Goal: Navigation & Orientation: Find specific page/section

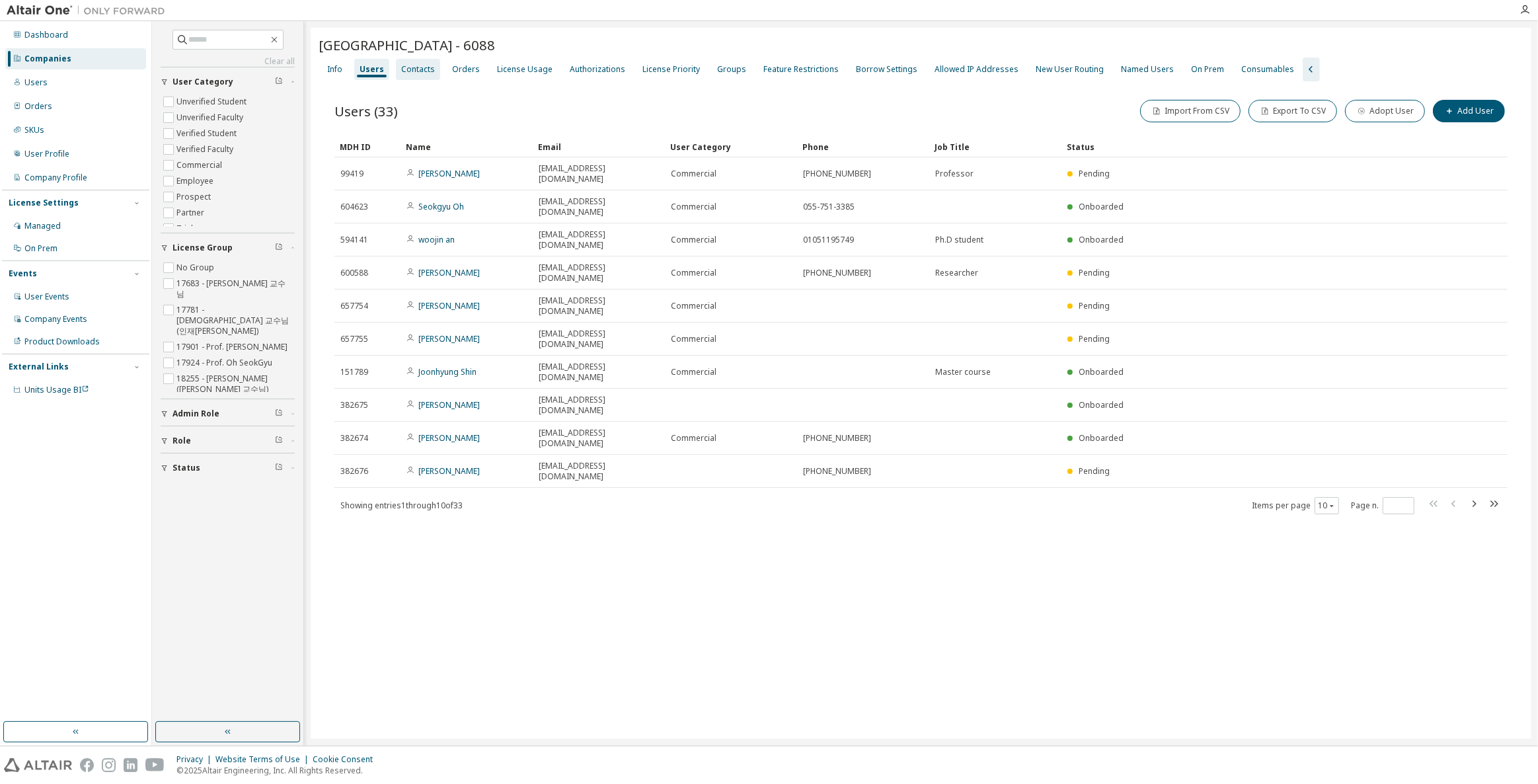
click at [409, 70] on div "Contacts" at bounding box center [418, 69] width 34 height 10
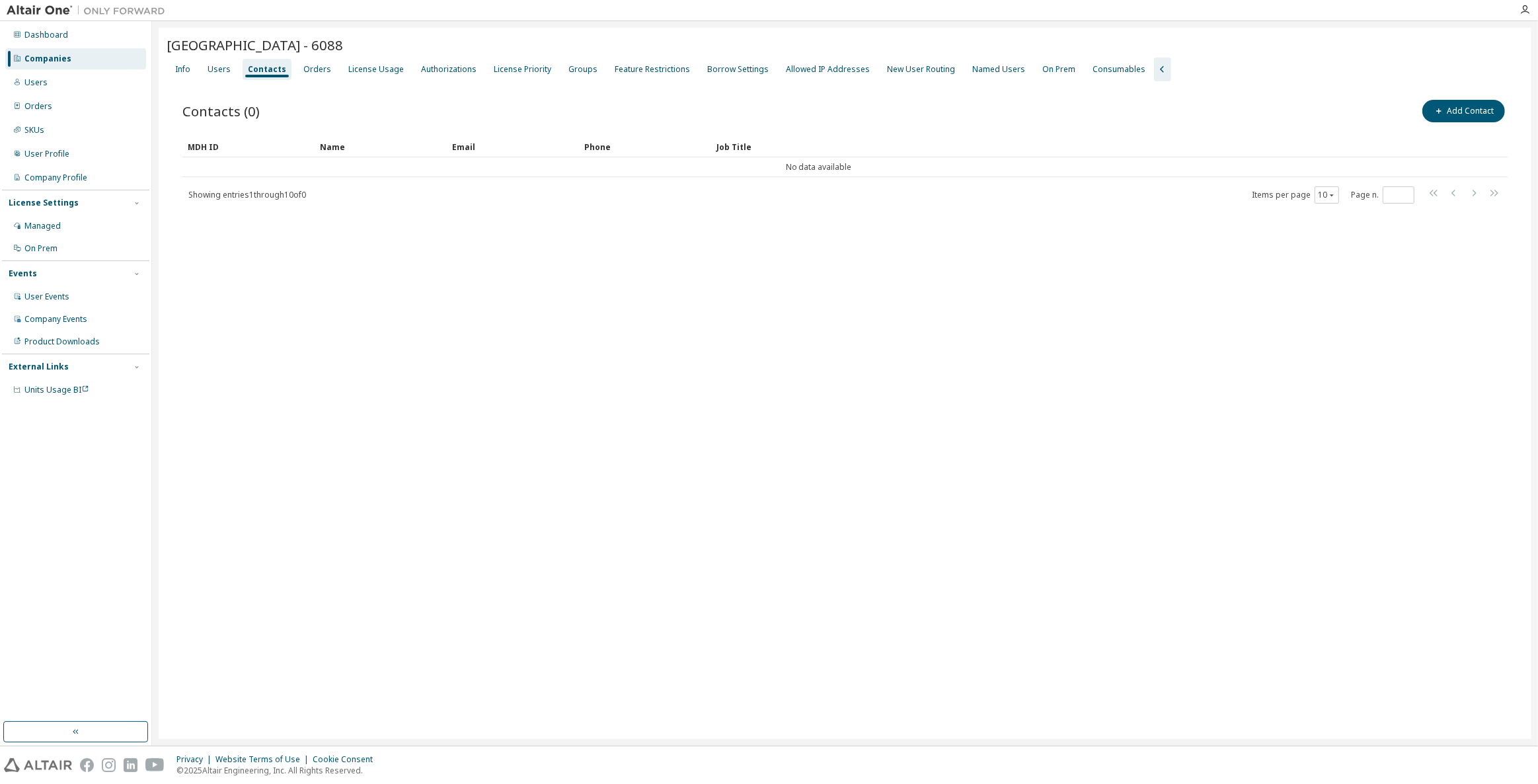
click at [236, 70] on div "Info Users Contacts Orders License Usage Authorizations License Priority Groups…" at bounding box center [845, 69] width 1357 height 24
click at [233, 70] on div "Users" at bounding box center [219, 69] width 34 height 21
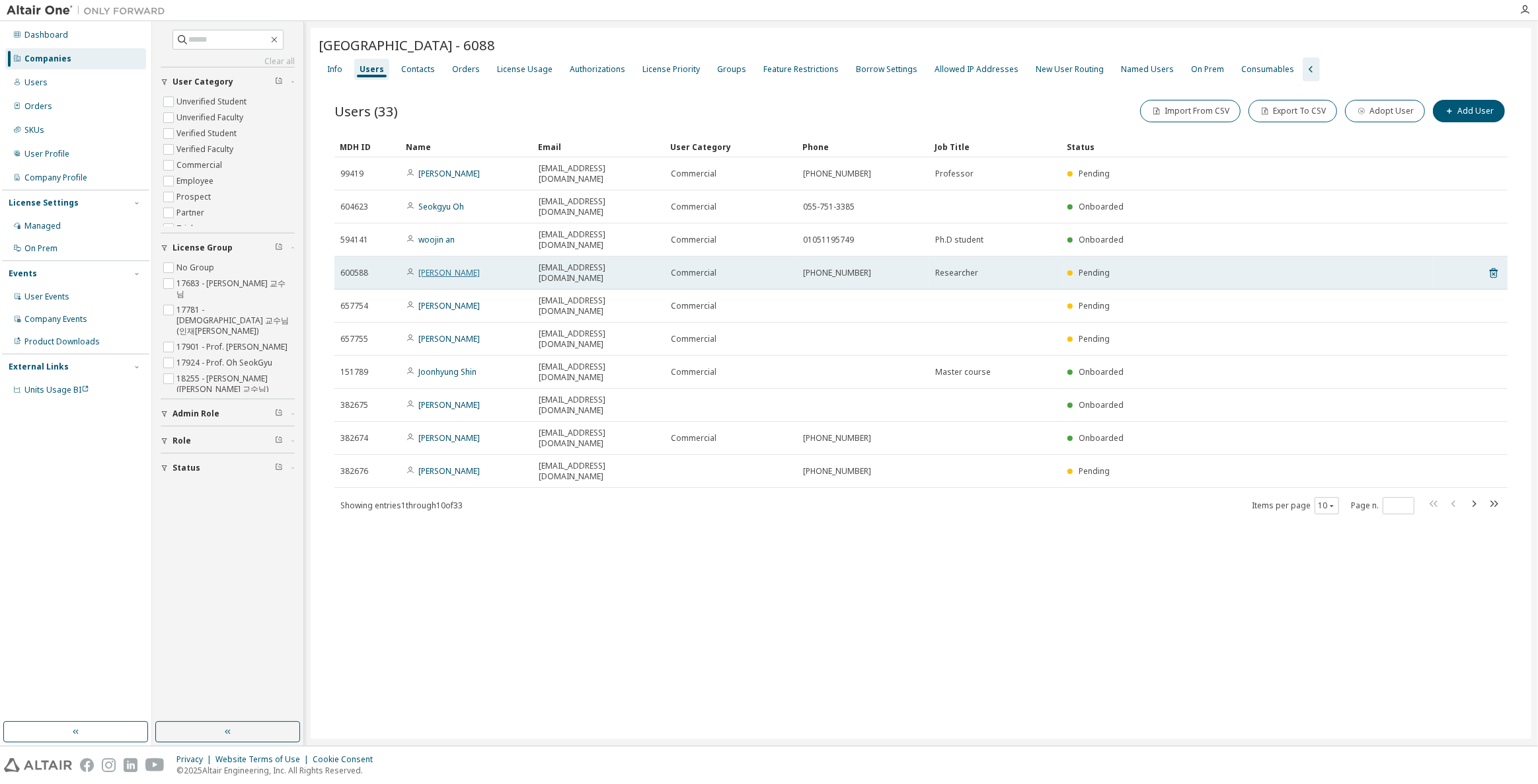
click at [445, 267] on link "[PERSON_NAME]" at bounding box center [449, 273] width 61 height 11
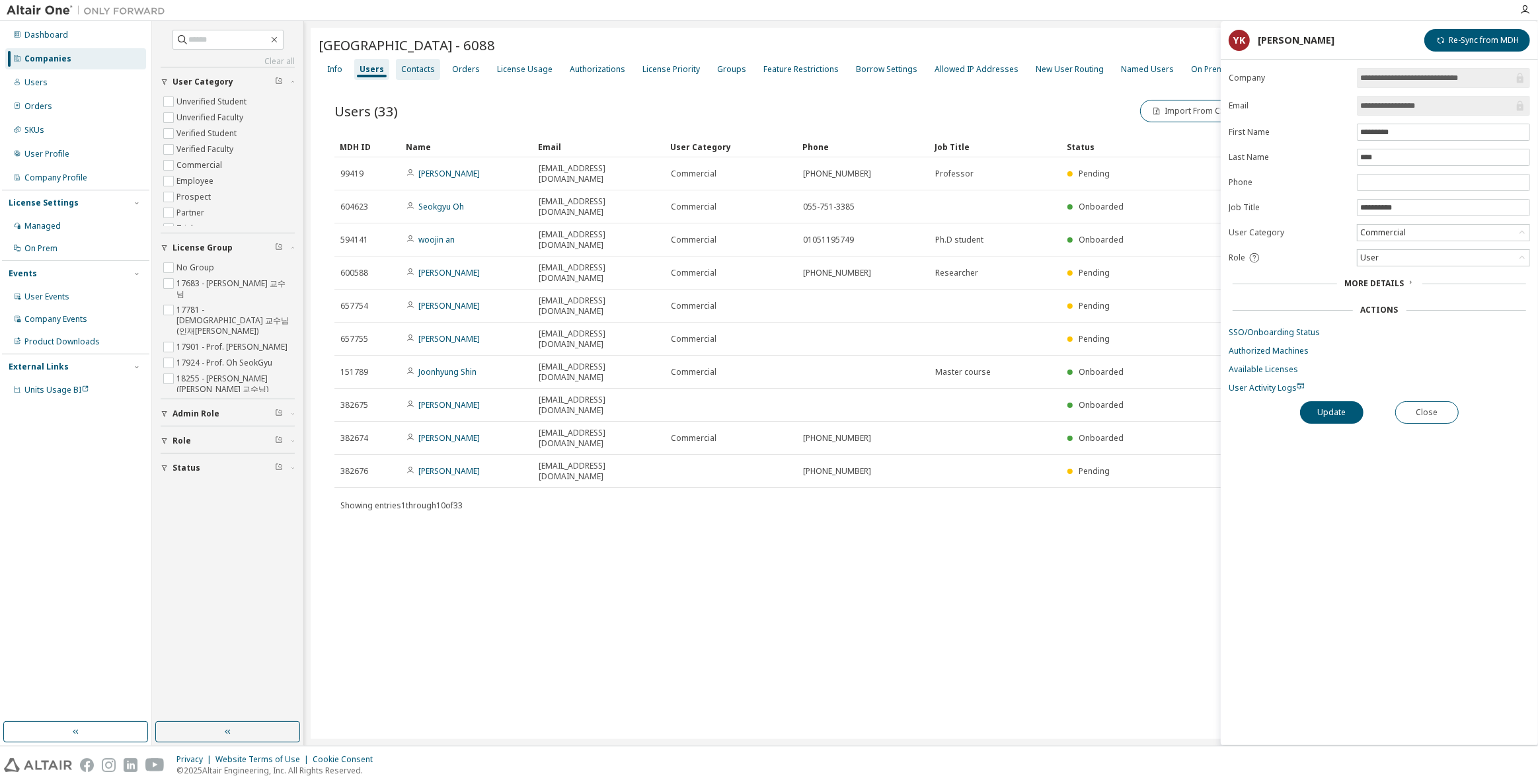
click at [419, 73] on div "Contacts" at bounding box center [418, 69] width 34 height 10
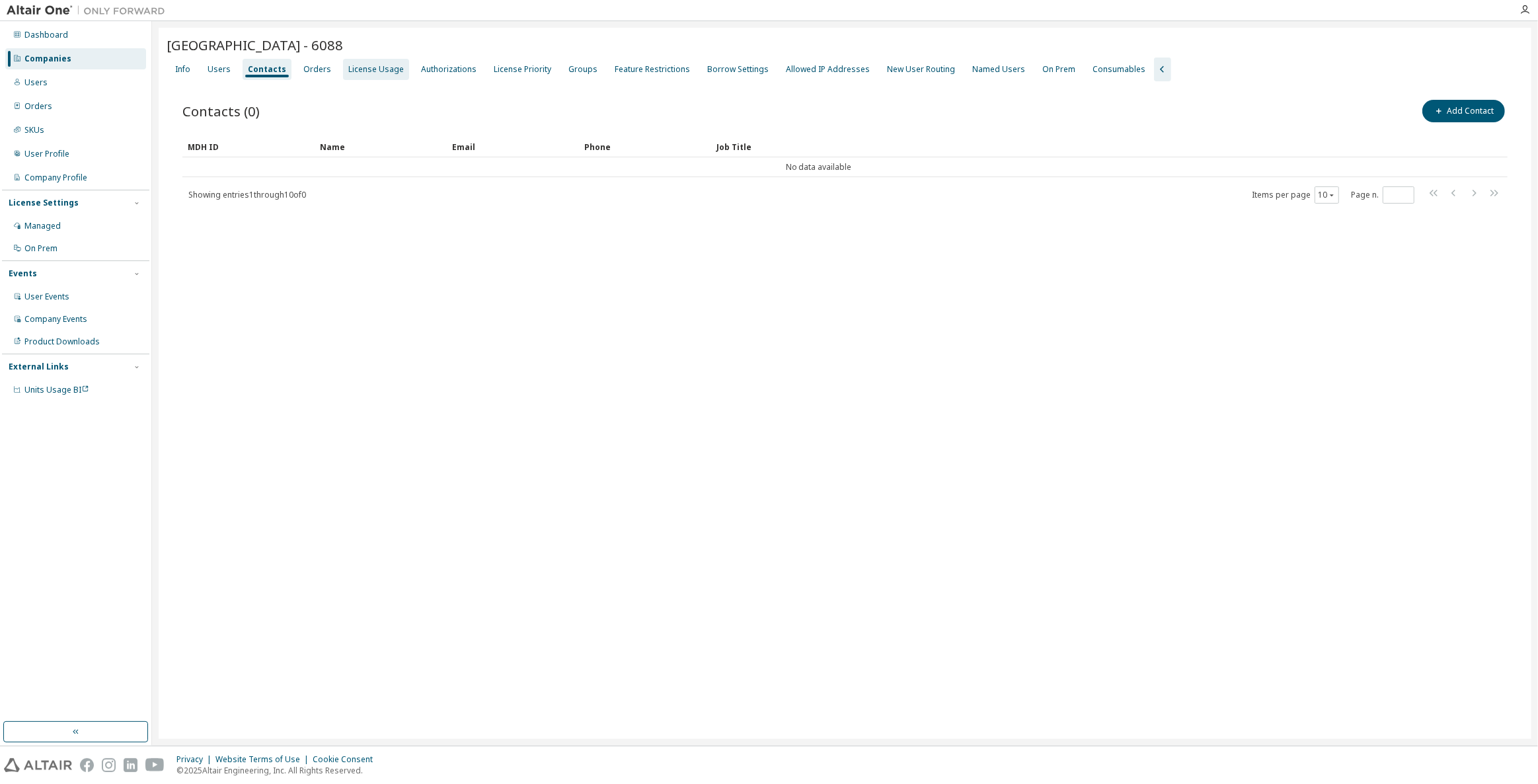
click at [373, 66] on div "License Usage" at bounding box center [376, 69] width 55 height 10
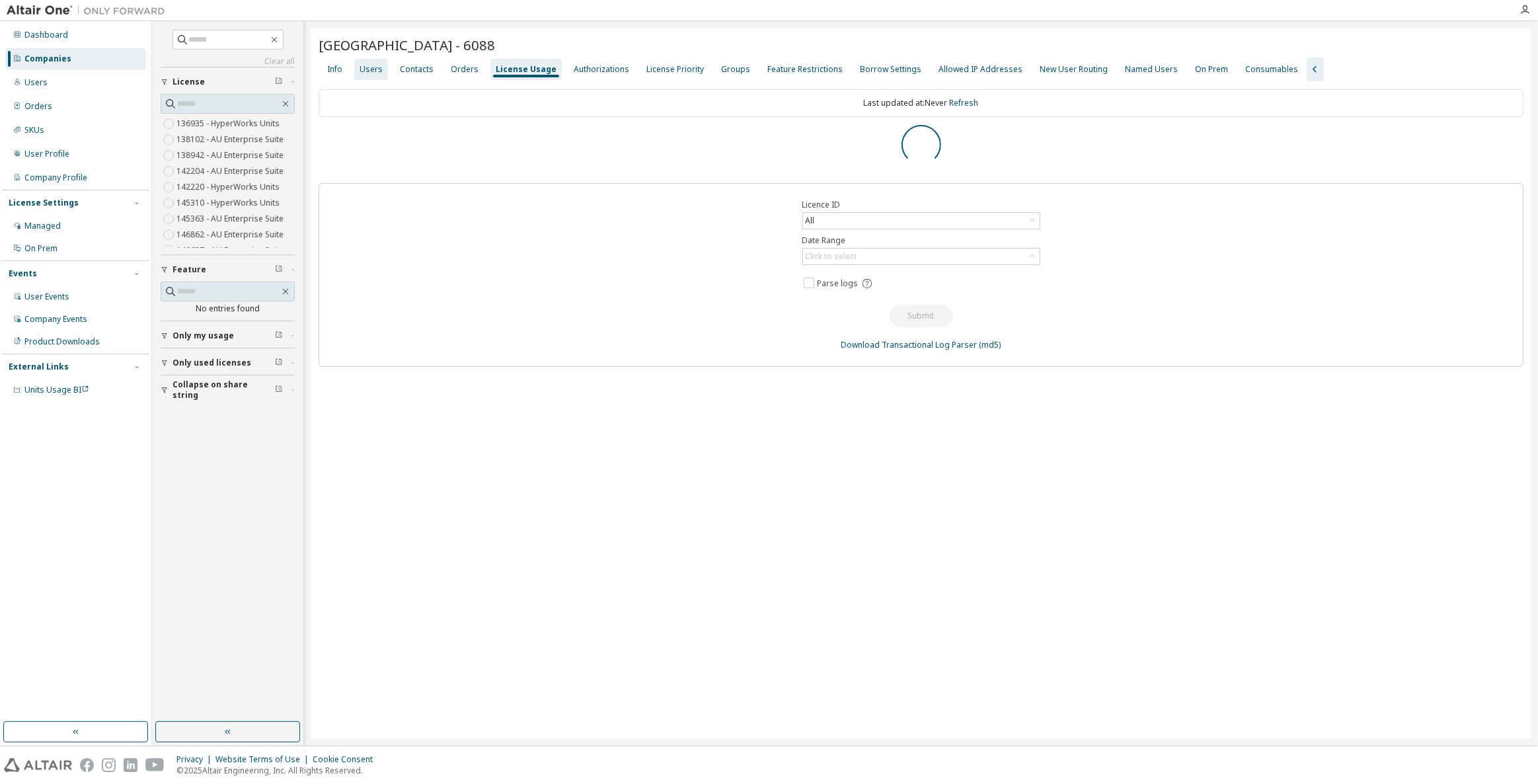
click at [370, 77] on div "Users" at bounding box center [371, 69] width 34 height 21
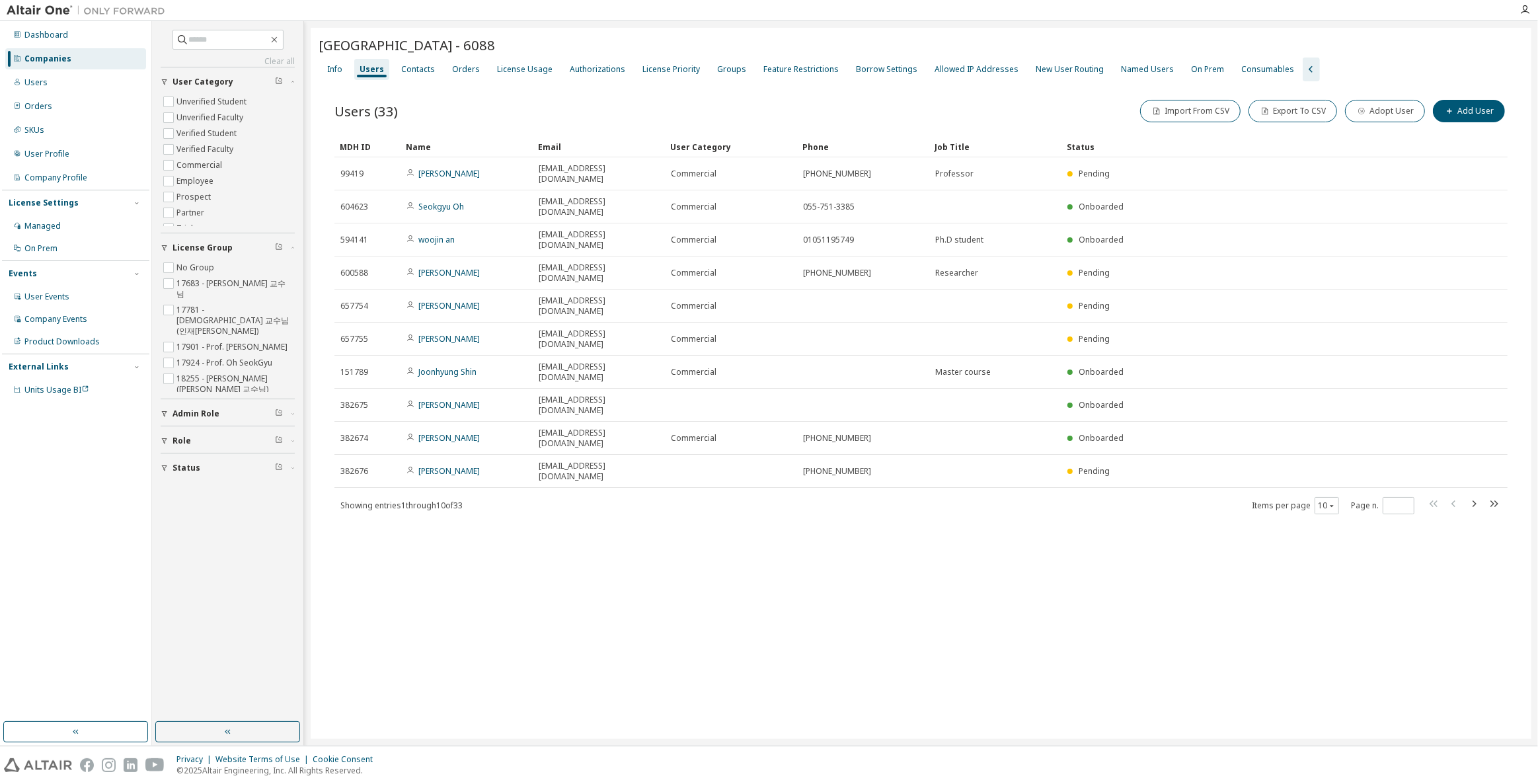
click at [519, 539] on div "[GEOGRAPHIC_DATA] - 6088 Clear Load Save Save As Field Operator Value Select fi…" at bounding box center [921, 384] width 1221 height 711
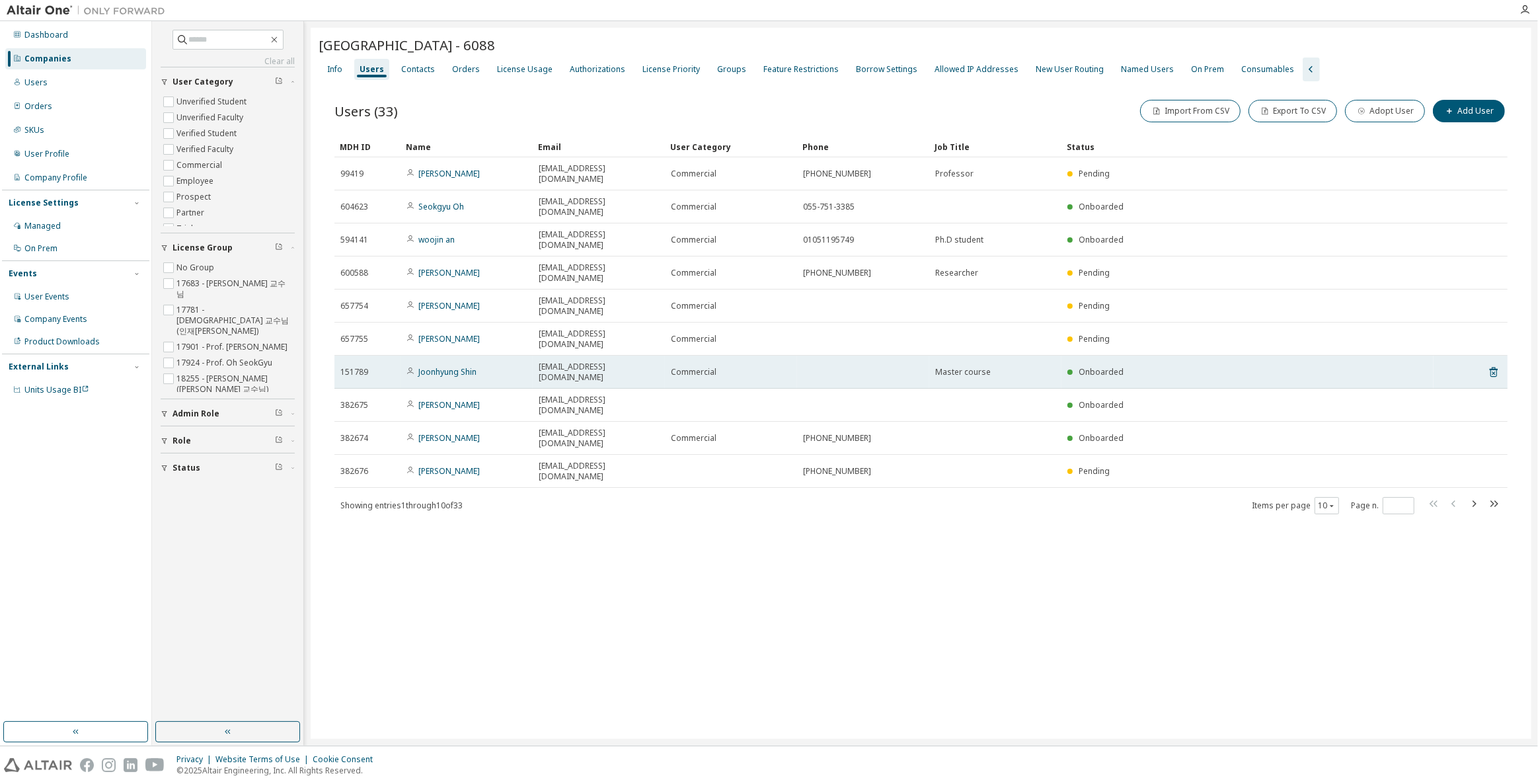
click at [502, 356] on td "Joonhyung Shin" at bounding box center [466, 372] width 132 height 33
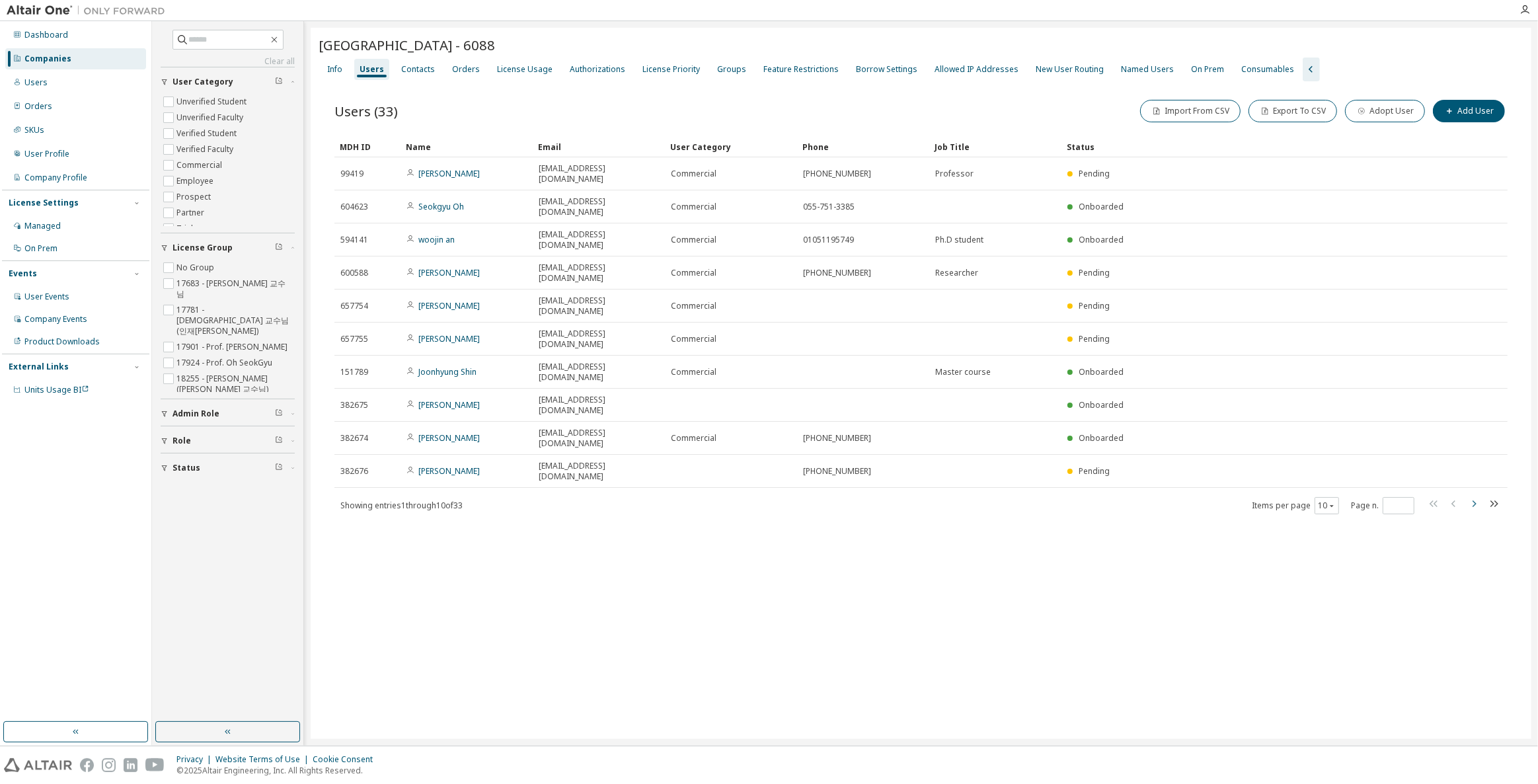
click at [1467, 495] on icon "button" at bounding box center [1474, 503] width 16 height 16
click at [1474, 495] on icon "button" at bounding box center [1474, 503] width 16 height 16
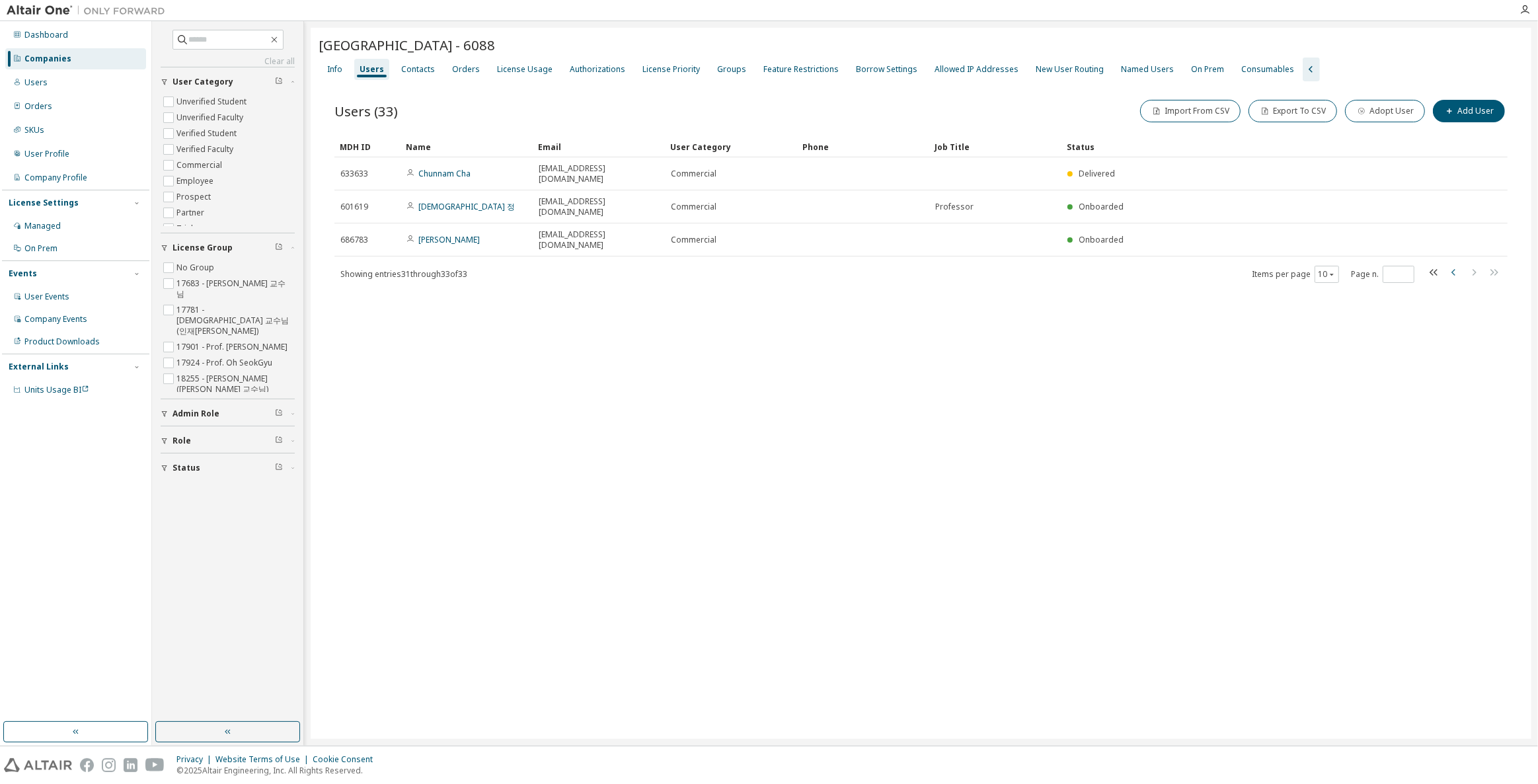
click at [1454, 264] on icon "button" at bounding box center [1454, 272] width 16 height 16
type input "*"
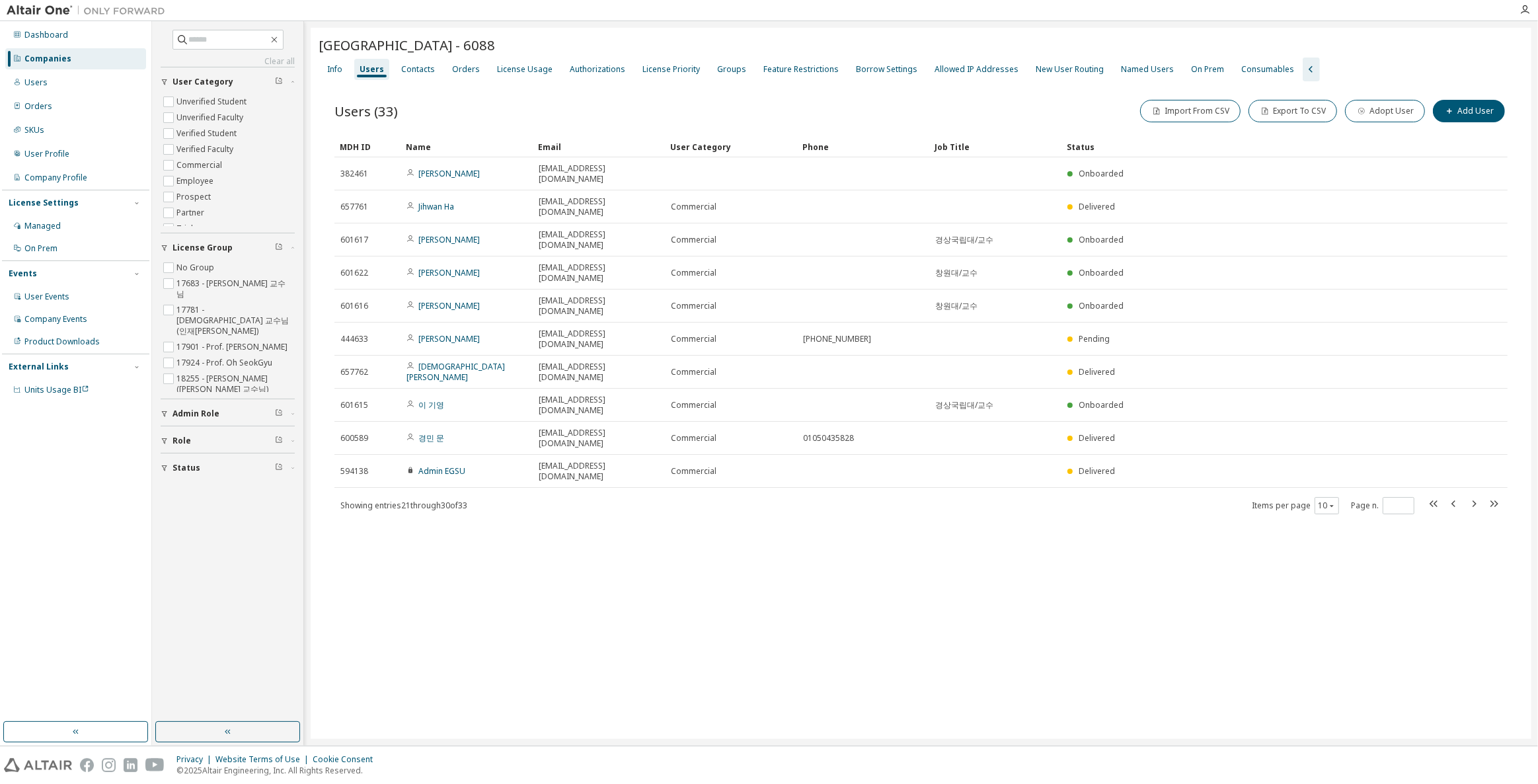
click at [548, 593] on div "[GEOGRAPHIC_DATA] - 6088 Clear Load Save Save As Field Operator Value Select fi…" at bounding box center [921, 384] width 1221 height 711
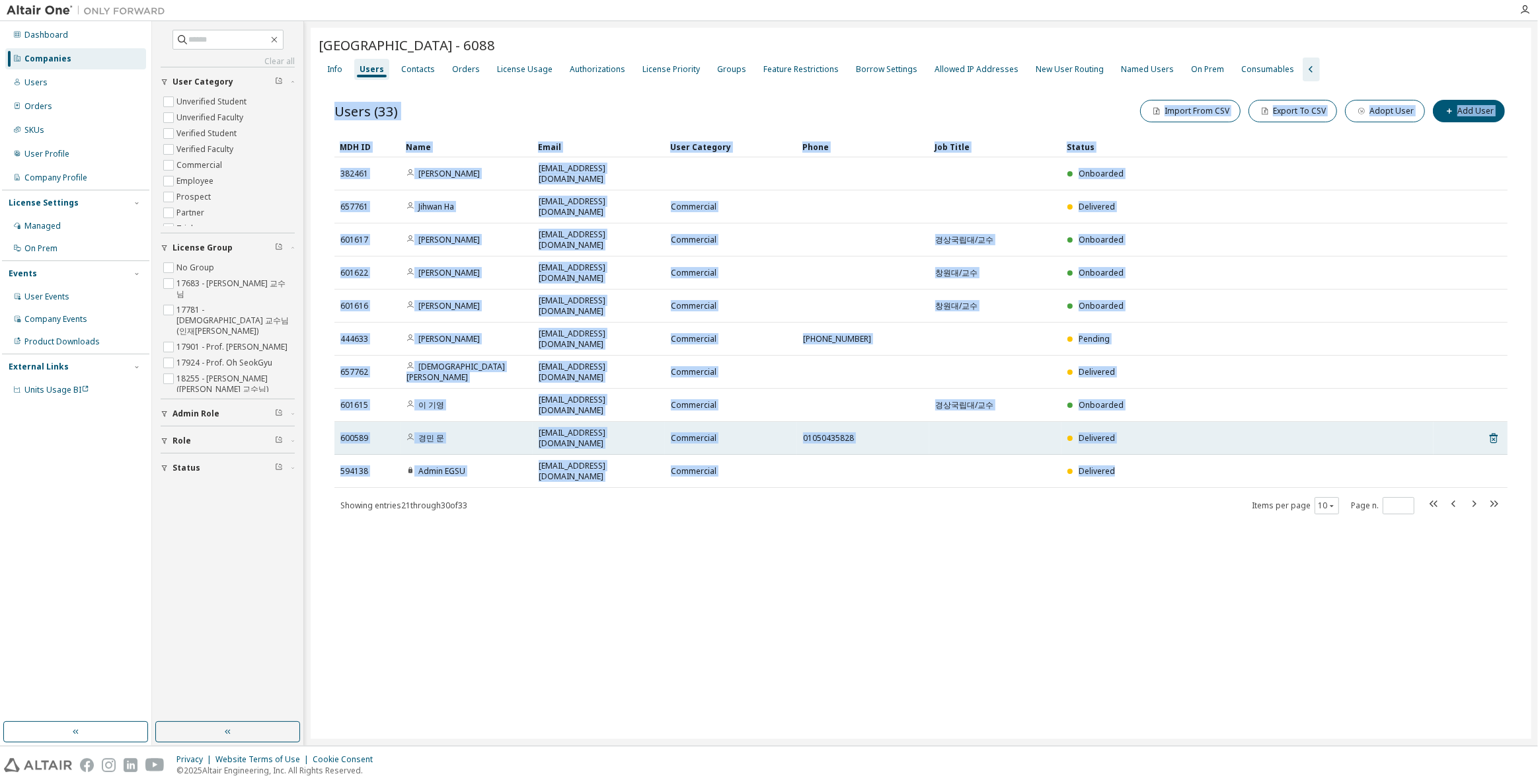
drag, startPoint x: 1516, startPoint y: 456, endPoint x: 1059, endPoint y: 354, distance: 468.2
click at [1075, 356] on div "[GEOGRAPHIC_DATA] - 6088 Clear Load Save Save As Field Operator Value Select fi…" at bounding box center [921, 384] width 1221 height 711
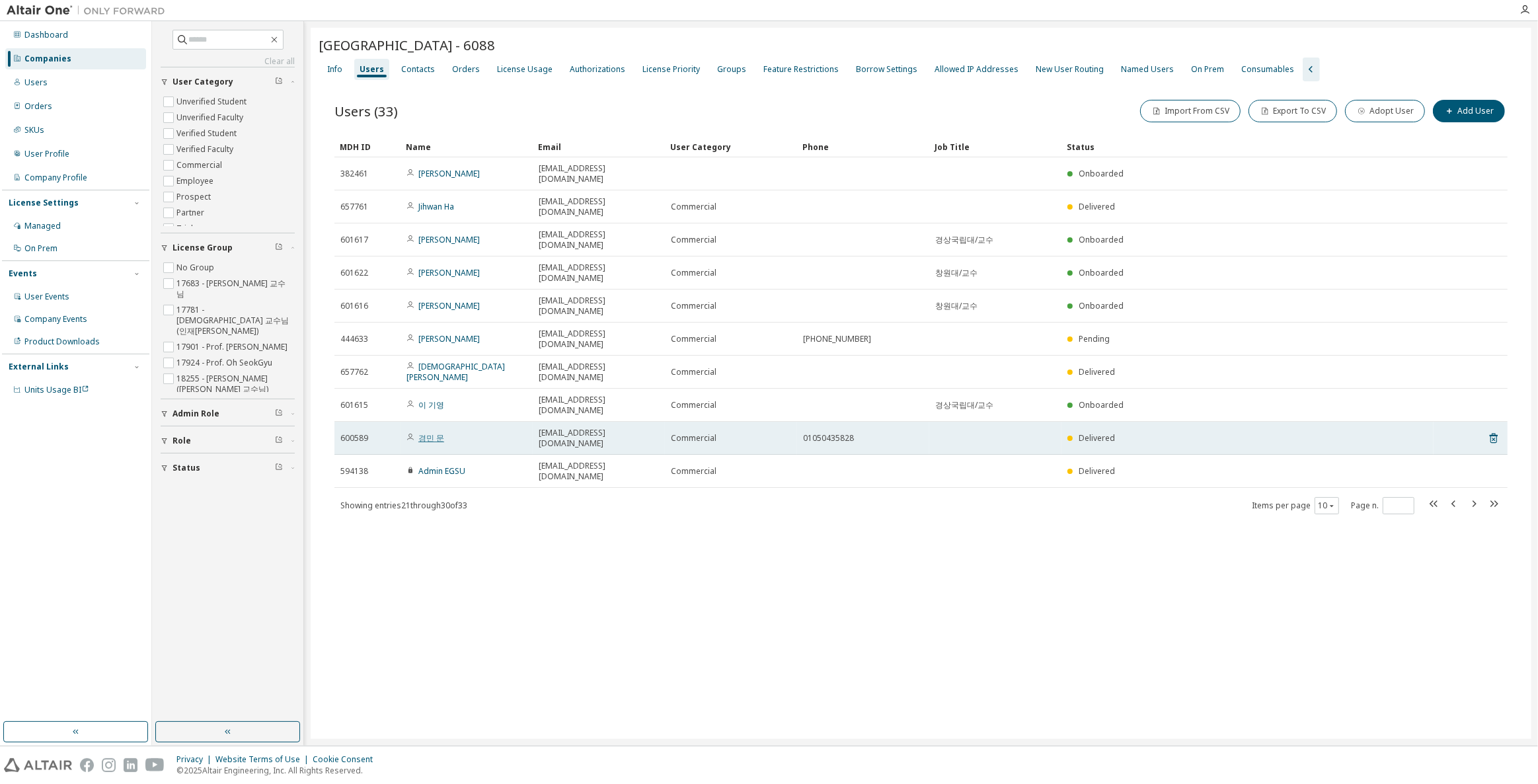
click at [435, 433] on link "경민 문" at bounding box center [431, 438] width 26 height 11
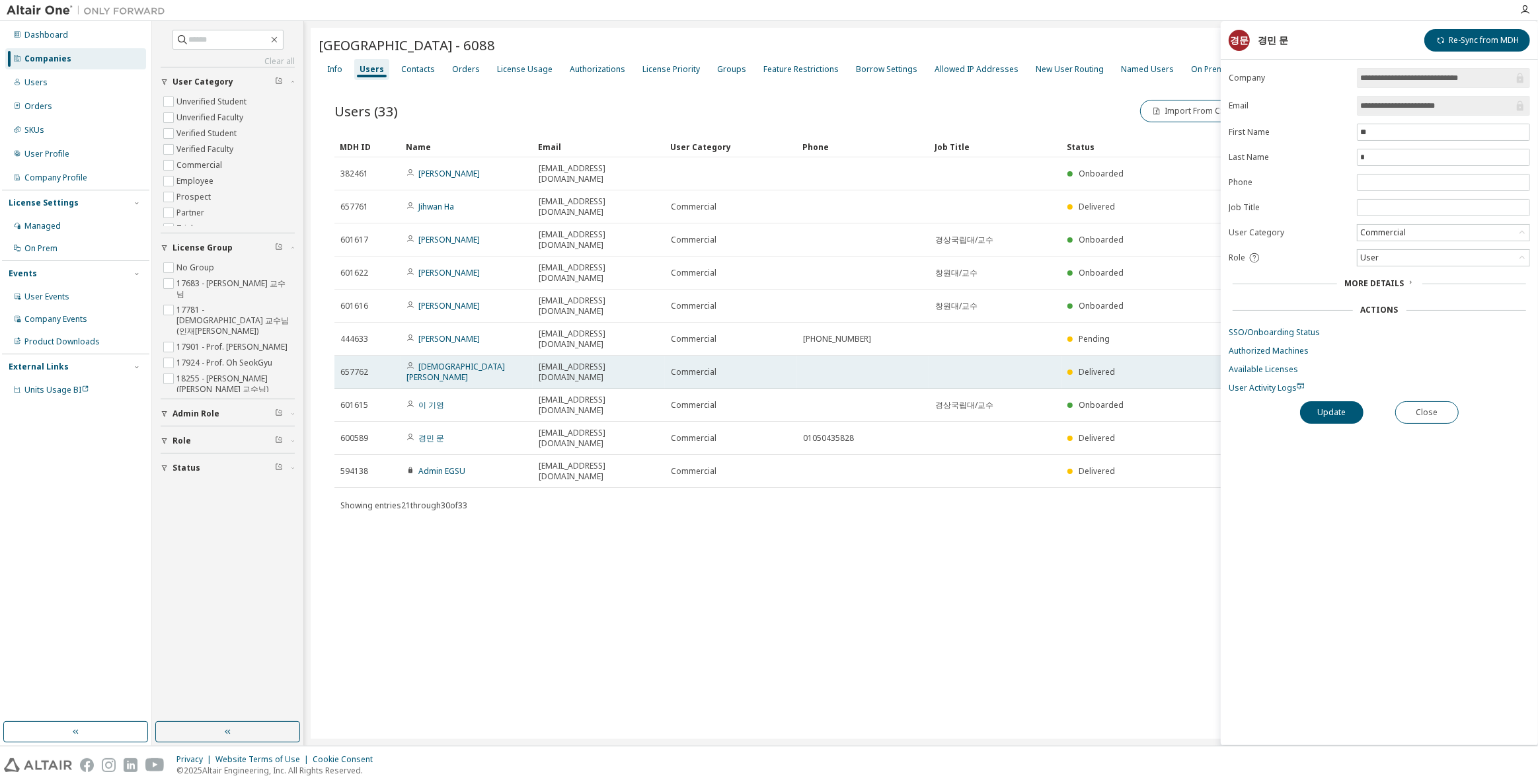
click at [438, 356] on td "[DEMOGRAPHIC_DATA] [PERSON_NAME]" at bounding box center [466, 372] width 132 height 33
click at [437, 356] on td "[DEMOGRAPHIC_DATA] [PERSON_NAME]" at bounding box center [466, 372] width 132 height 33
click at [435, 361] on link "[DEMOGRAPHIC_DATA] [PERSON_NAME]" at bounding box center [456, 372] width 99 height 22
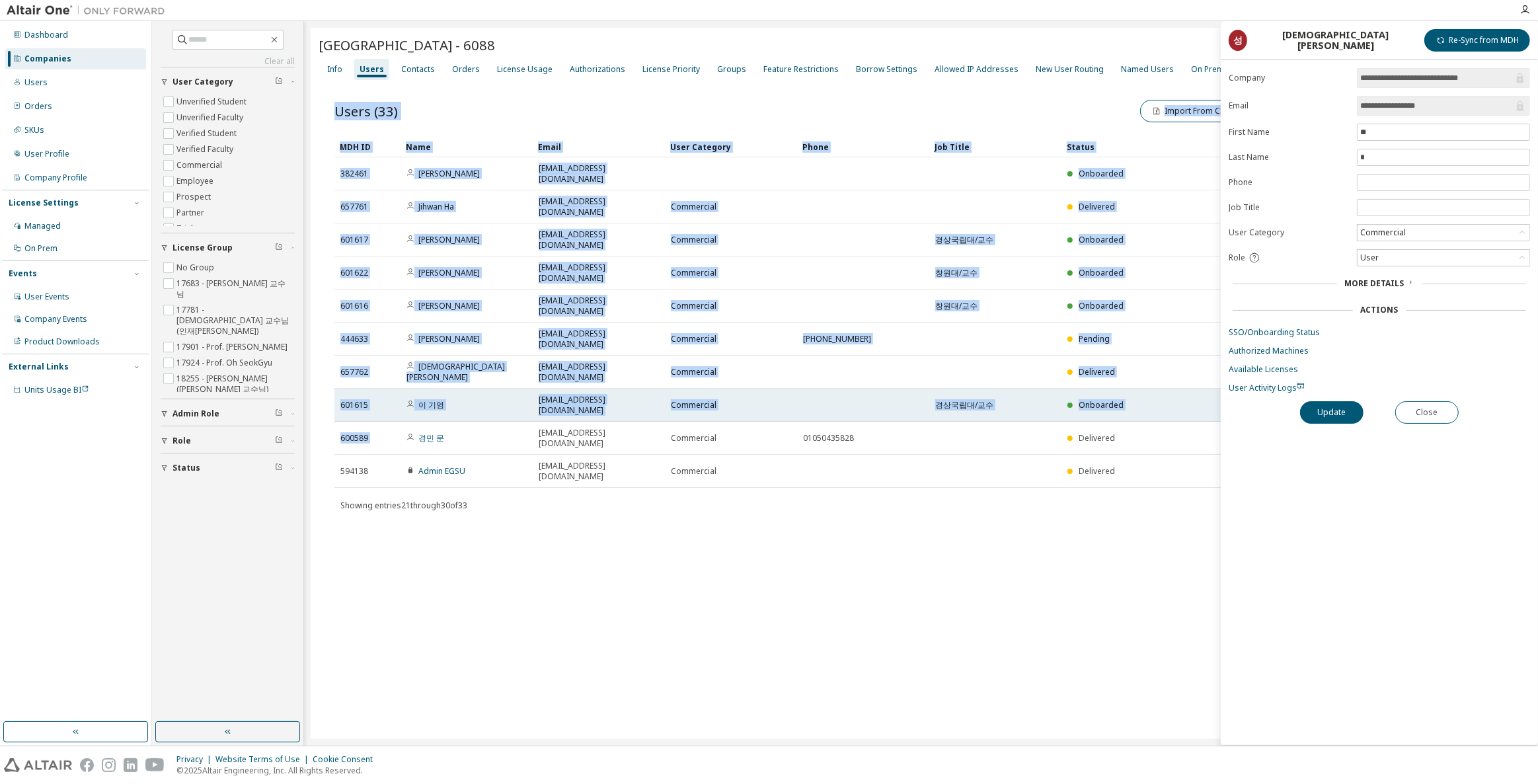
drag, startPoint x: 447, startPoint y: 386, endPoint x: 406, endPoint y: 327, distance: 71.8
click at [406, 327] on div "[GEOGRAPHIC_DATA] - 6088 Clear Load Save Save As Field Operator Value Select fi…" at bounding box center [921, 384] width 1221 height 711
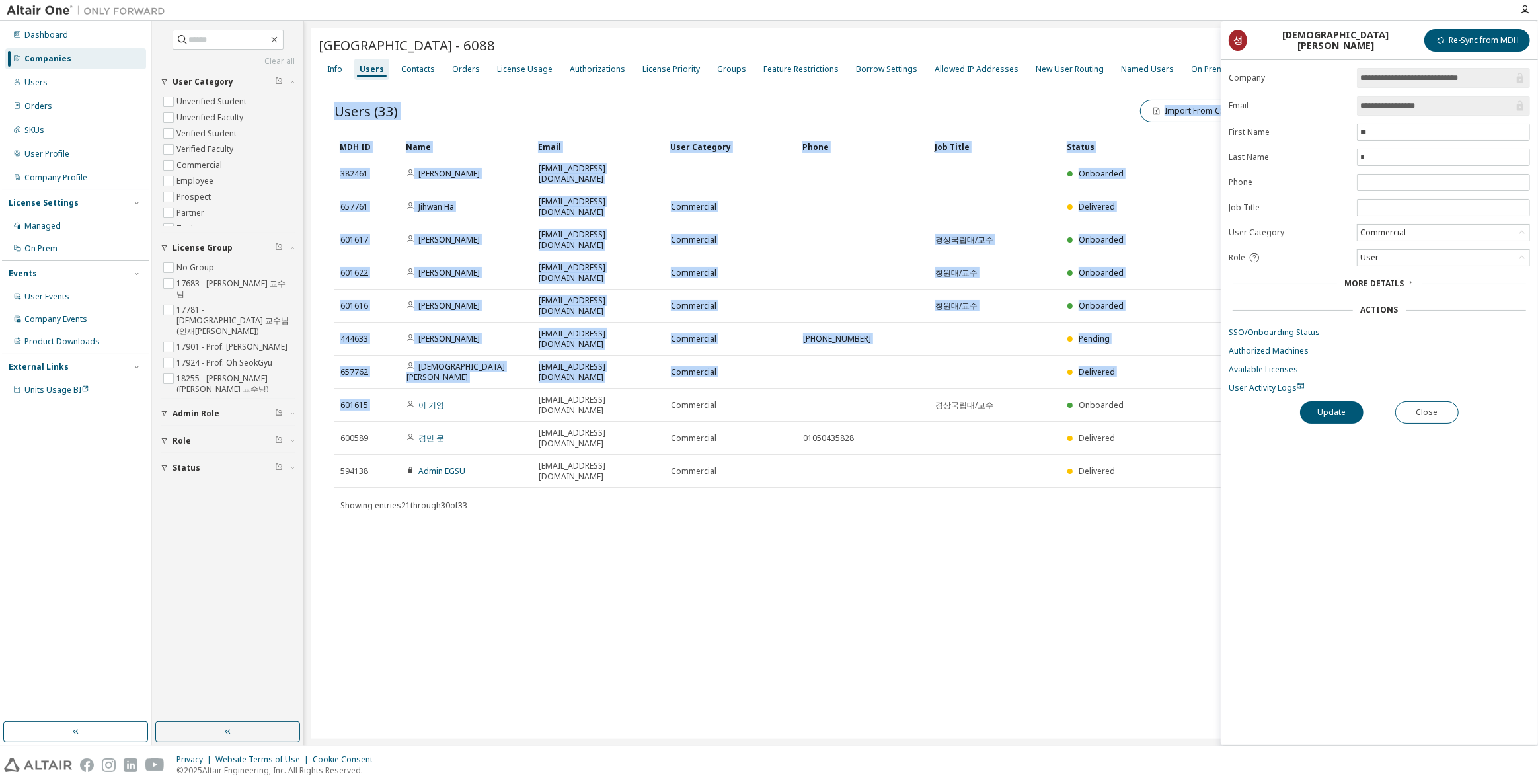
click at [497, 446] on div "[GEOGRAPHIC_DATA] - 6088 Clear Load Save Save As Field Operator Value Select fi…" at bounding box center [921, 384] width 1221 height 711
click at [525, 465] on div "[GEOGRAPHIC_DATA] - 6088 Clear Load Save Save As Field Operator Value Select fi…" at bounding box center [921, 384] width 1221 height 711
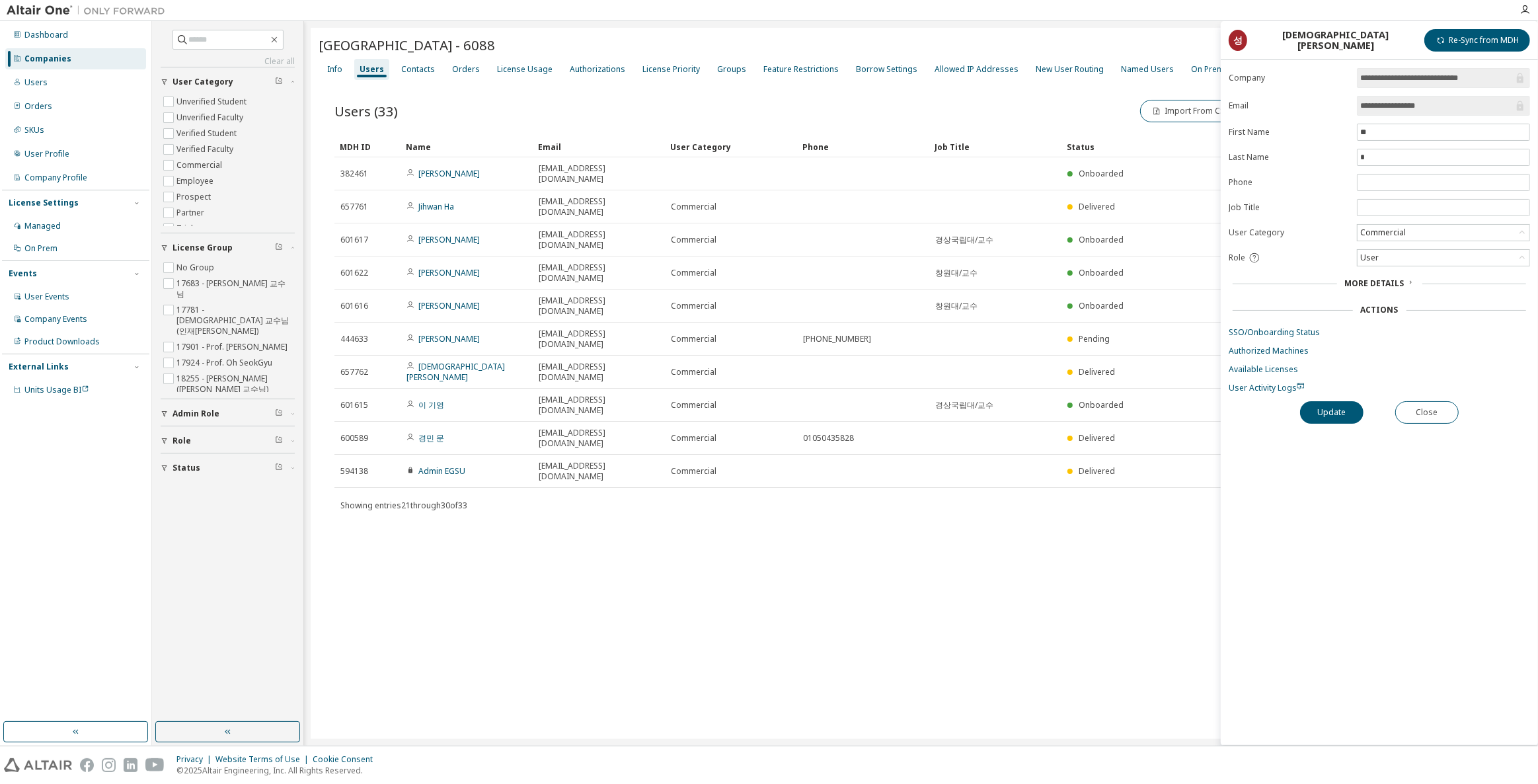
click at [537, 582] on div "[GEOGRAPHIC_DATA] - 6088 Clear Load Save Save As Field Operator Value Select fi…" at bounding box center [921, 384] width 1221 height 711
click at [564, 471] on div "[GEOGRAPHIC_DATA] - 6088 Clear Load Save Save As Field Operator Value Select fi…" at bounding box center [921, 384] width 1221 height 711
drag, startPoint x: 422, startPoint y: 755, endPoint x: 382, endPoint y: 757, distance: 40.0
click at [422, 755] on div "Privacy Website Terms of Use Cookie Consent © 2025 Altair Engineering, Inc. All…" at bounding box center [769, 765] width 1538 height 38
click at [424, 654] on div "[GEOGRAPHIC_DATA] - 6088 Clear Load Save Save As Field Operator Value Select fi…" at bounding box center [921, 384] width 1221 height 711
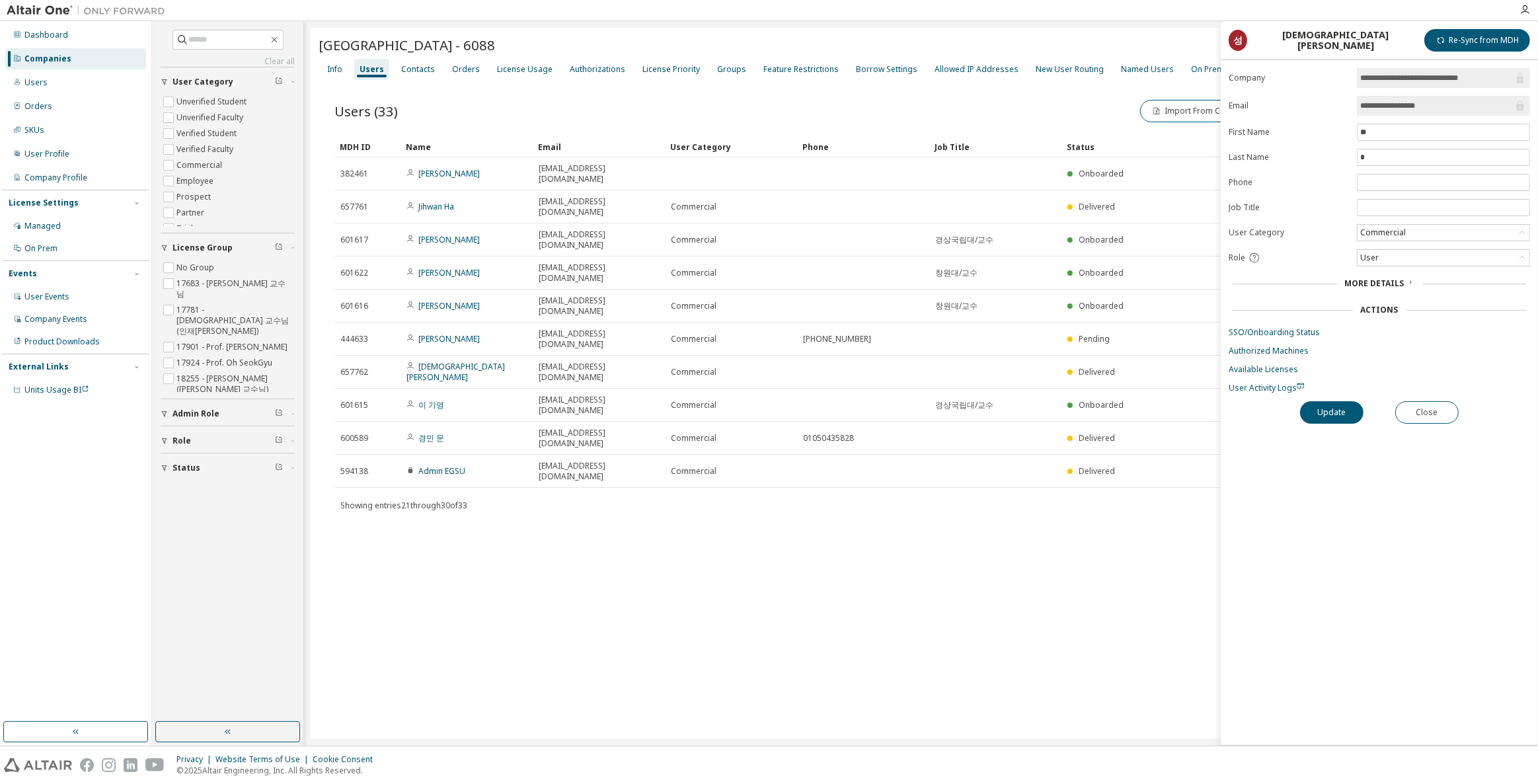
click at [987, 630] on div "[GEOGRAPHIC_DATA] - 6088 Clear Load Save Save As Field Operator Value Select fi…" at bounding box center [921, 384] width 1221 height 711
click at [467, 674] on div "[GEOGRAPHIC_DATA] - 6088 Clear Load Save Save As Field Operator Value Select fi…" at bounding box center [921, 384] width 1221 height 711
click at [1022, 581] on div "[GEOGRAPHIC_DATA] - 6088 Clear Load Save Save As Field Operator Value Select fi…" at bounding box center [921, 384] width 1221 height 711
click at [430, 67] on div "Contacts" at bounding box center [418, 69] width 34 height 10
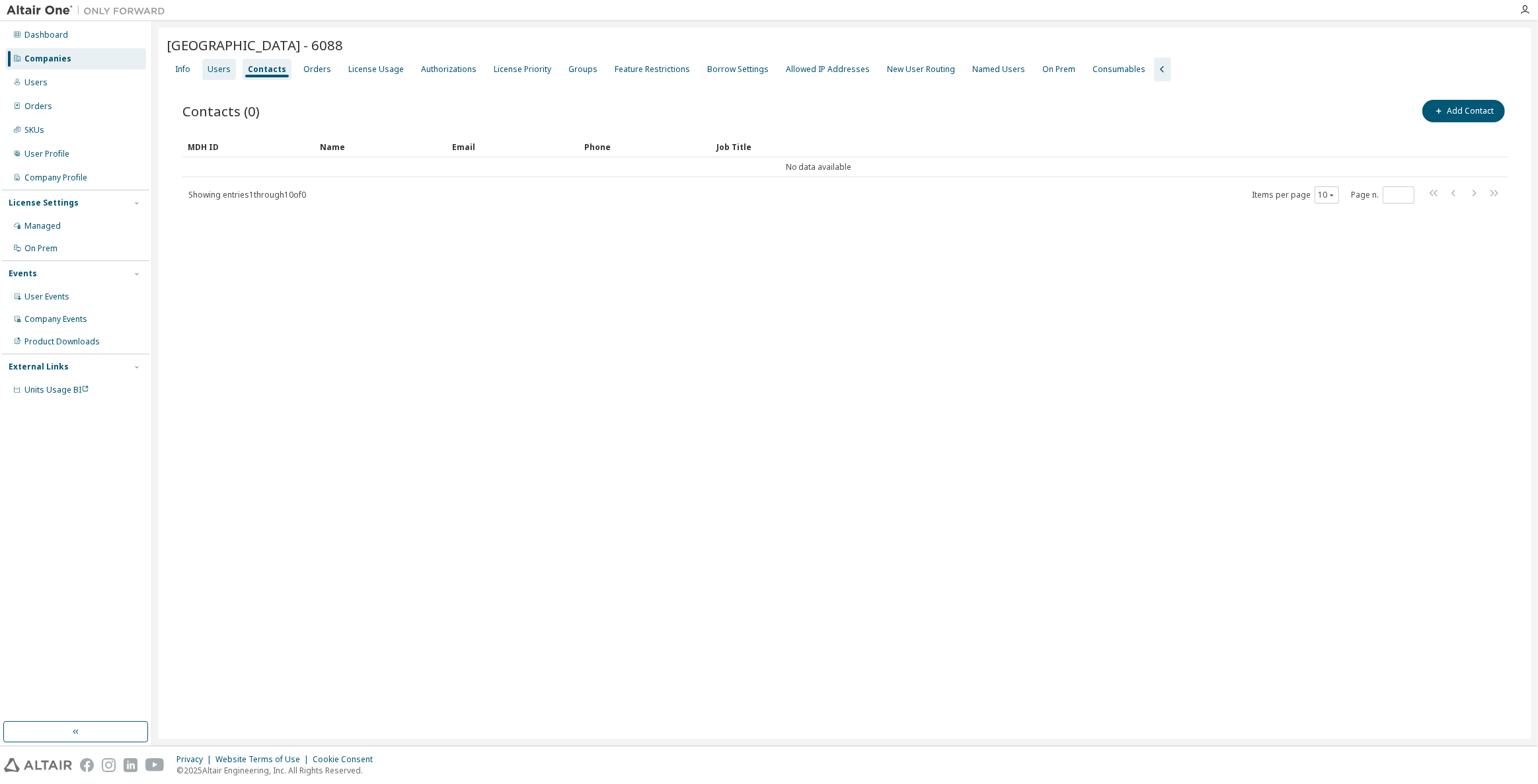
click at [229, 75] on div "Users" at bounding box center [219, 69] width 34 height 21
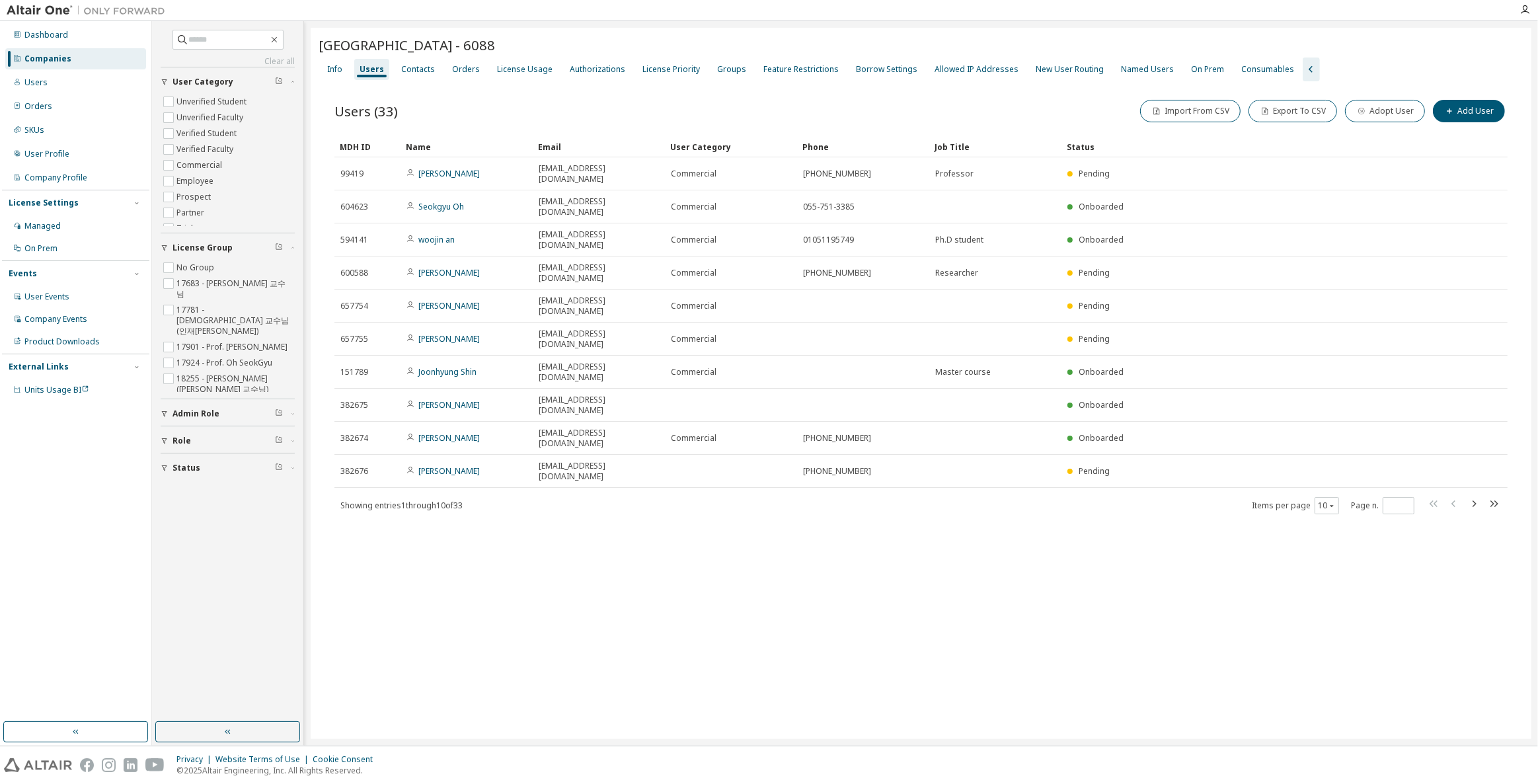
click at [1015, 649] on div "[GEOGRAPHIC_DATA] - 6088 Clear Load Save Save As Field Operator Value Select fi…" at bounding box center [921, 384] width 1221 height 711
click at [914, 530] on div "[GEOGRAPHIC_DATA] - 6088 Clear Load Save Save As Field Operator Value Select fi…" at bounding box center [921, 384] width 1221 height 711
click at [1108, 450] on div "[GEOGRAPHIC_DATA] - 6088 Clear Load Save Save As Field Operator Value Select fi…" at bounding box center [921, 384] width 1221 height 711
click at [917, 567] on div "[GEOGRAPHIC_DATA] - 6088 Clear Load Save Save As Field Operator Value Select fi…" at bounding box center [921, 384] width 1221 height 711
click at [641, 517] on div "[GEOGRAPHIC_DATA] - 6088 Clear Load Save Save As Field Operator Value Select fi…" at bounding box center [921, 384] width 1221 height 711
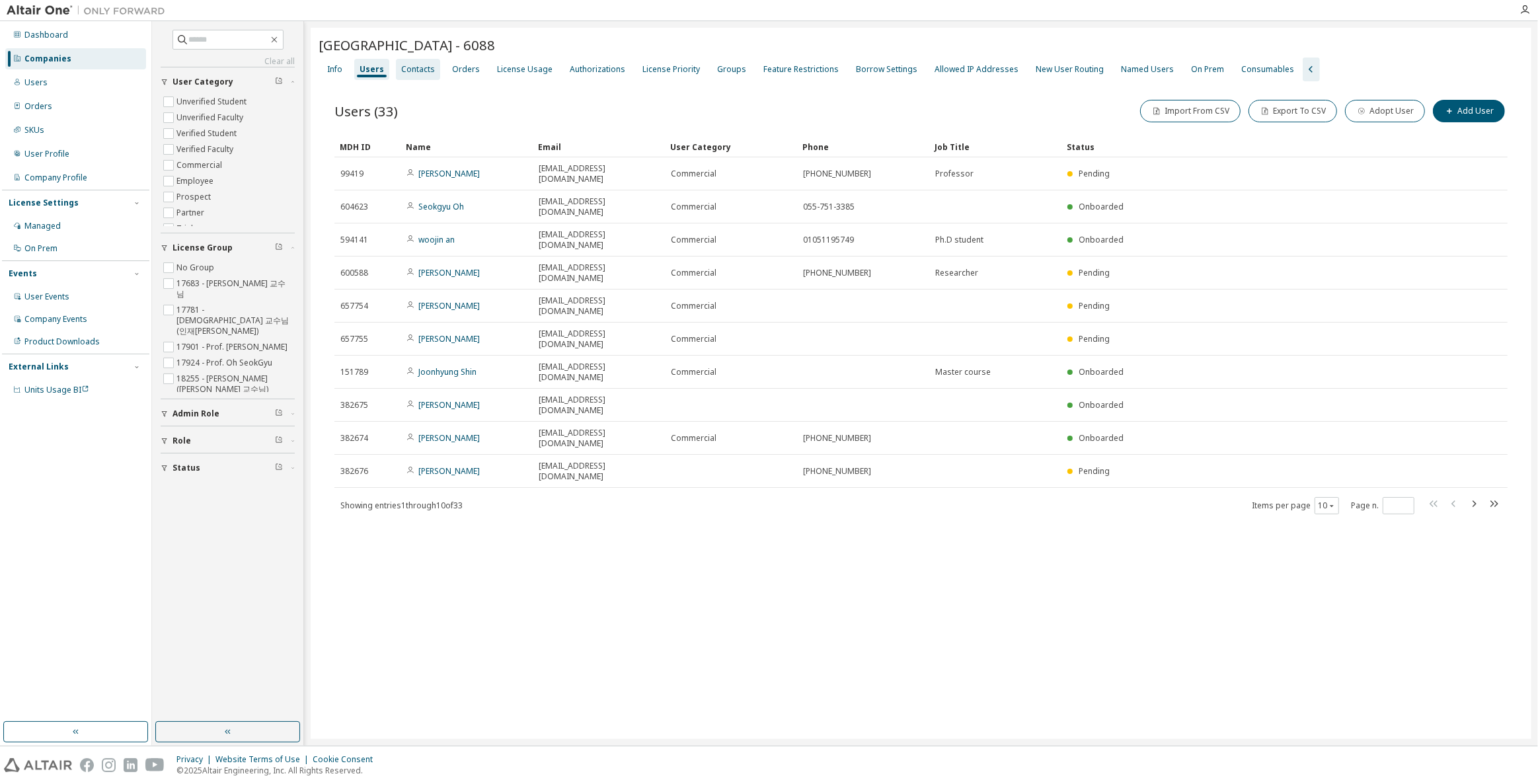
click at [416, 75] on div "Contacts" at bounding box center [418, 69] width 44 height 21
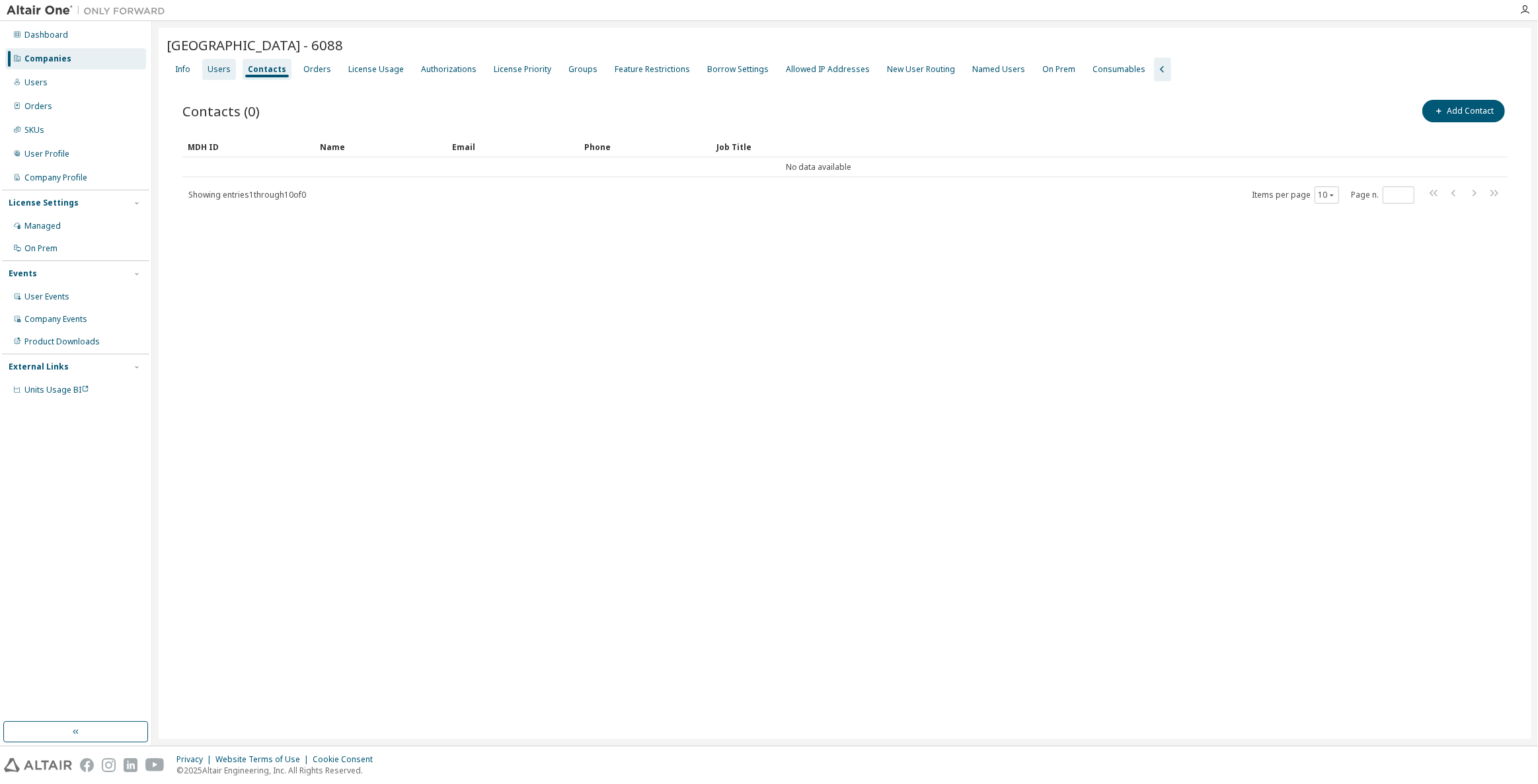
click at [224, 73] on div "Users" at bounding box center [219, 69] width 23 height 10
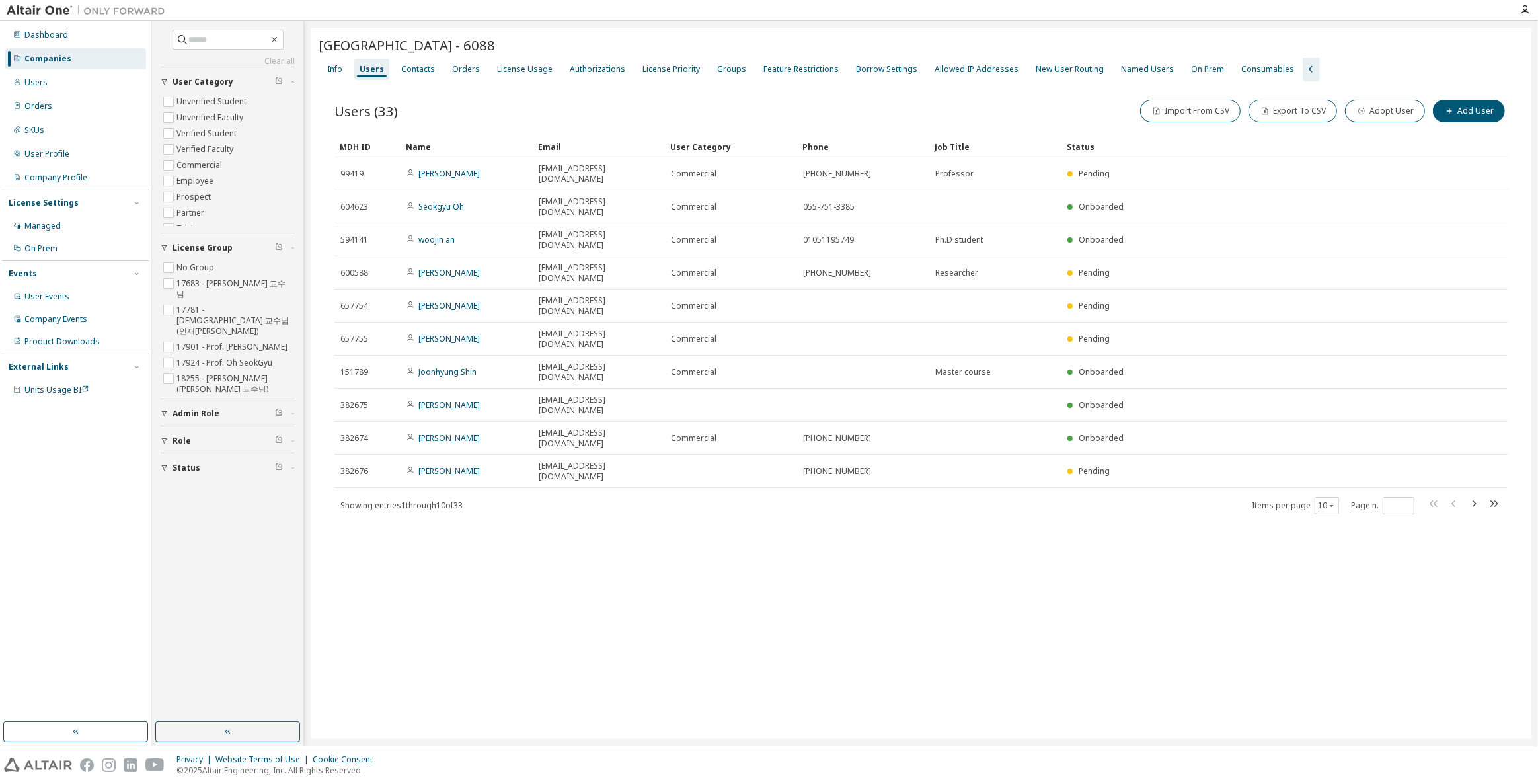
click at [876, 516] on div "[GEOGRAPHIC_DATA] - 6088 Clear Load Save Save As Field Operator Value Select fi…" at bounding box center [921, 384] width 1221 height 711
click at [472, 692] on div "[GEOGRAPHIC_DATA] - 6088 Clear Load Save Save As Field Operator Value Select fi…" at bounding box center [921, 384] width 1221 height 711
click at [1089, 523] on div "[GEOGRAPHIC_DATA] - 6088 Clear Load Save Save As Field Operator Value Select fi…" at bounding box center [921, 384] width 1221 height 711
click at [120, 72] on div "Users" at bounding box center [75, 82] width 140 height 21
